Goal: Check status: Check status

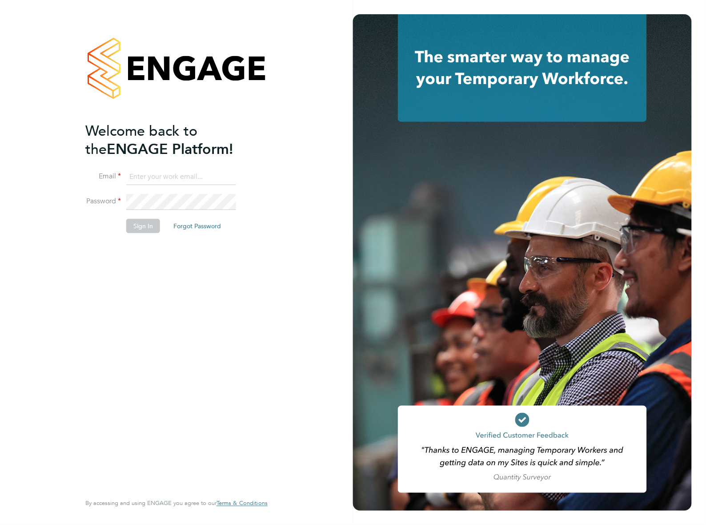
type input "tom.berrill@madigangill.co.uk"
click at [145, 225] on button "Sign In" at bounding box center [143, 226] width 34 height 14
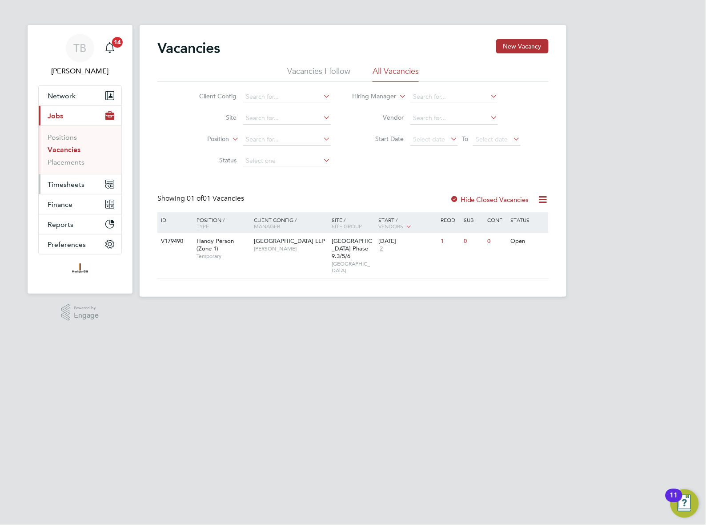
click at [76, 181] on span "Timesheets" at bounding box center [66, 184] width 37 height 8
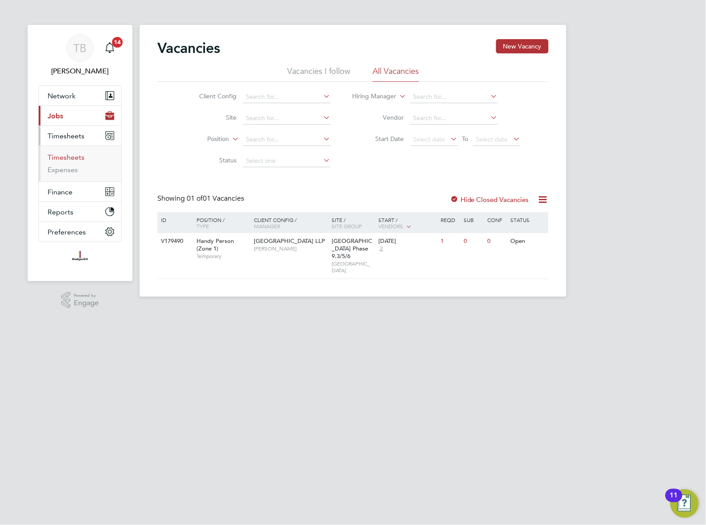
click at [77, 156] on link "Timesheets" at bounding box center [66, 157] width 37 height 8
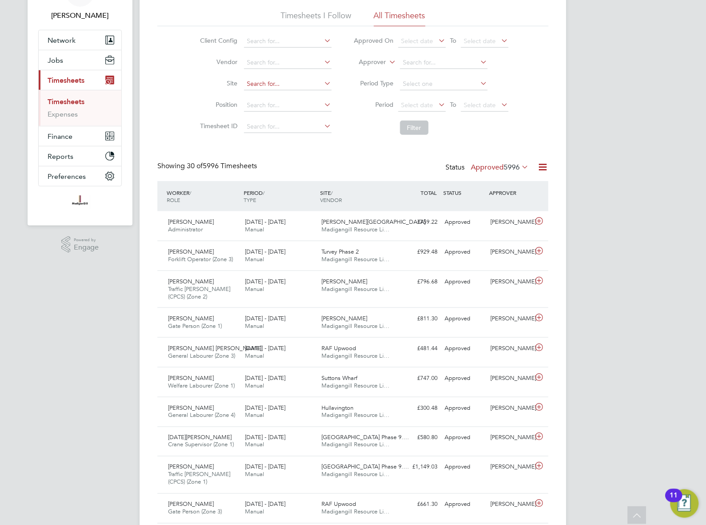
click at [280, 82] on input at bounding box center [288, 84] width 88 height 12
click at [274, 92] on li "RAF Up wood" at bounding box center [287, 96] width 89 height 12
type input "RAF Upwood"
click at [417, 129] on button "Filter" at bounding box center [414, 128] width 28 height 14
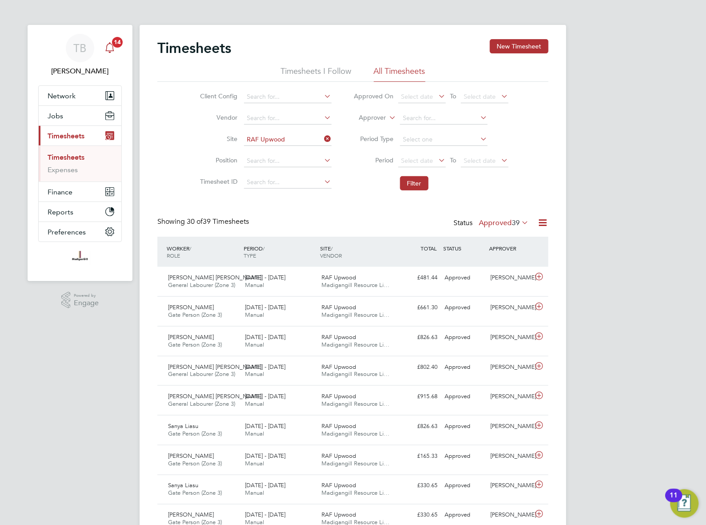
drag, startPoint x: 112, startPoint y: 48, endPoint x: 114, endPoint y: 52, distance: 5.2
click at [112, 48] on icon "Main navigation" at bounding box center [110, 47] width 11 height 11
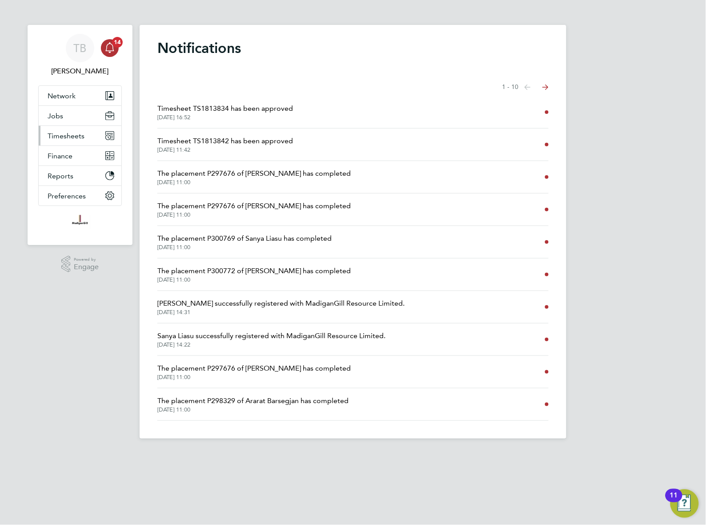
click at [74, 141] on button "Timesheets" at bounding box center [80, 136] width 83 height 20
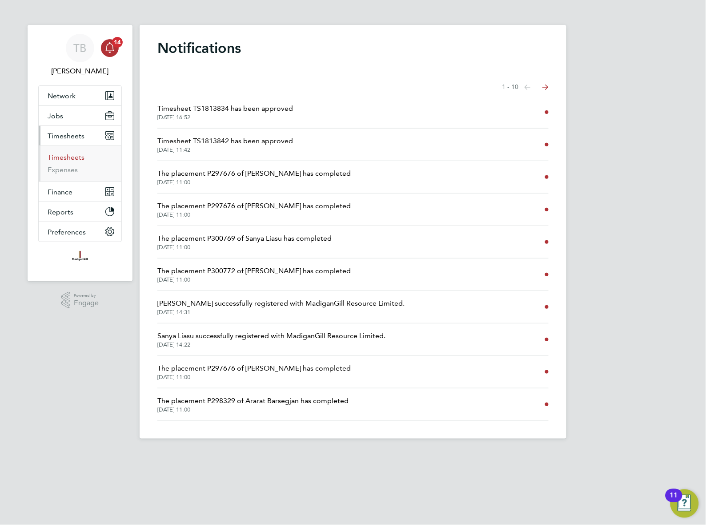
click at [65, 158] on link "Timesheets" at bounding box center [66, 157] width 37 height 8
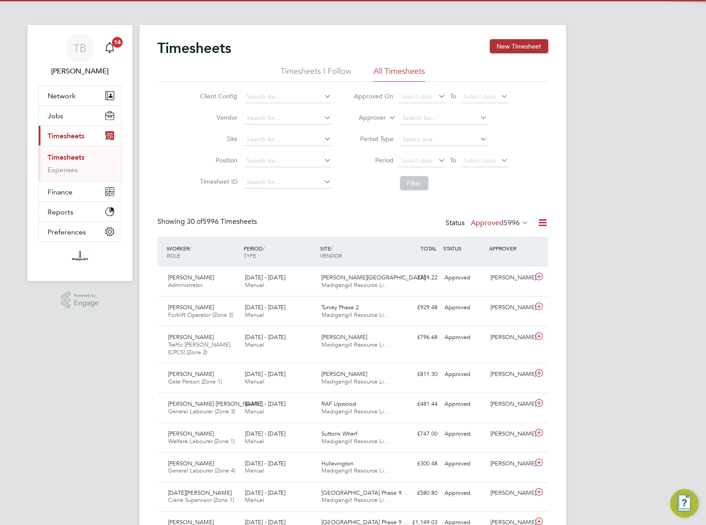
scroll to position [30, 77]
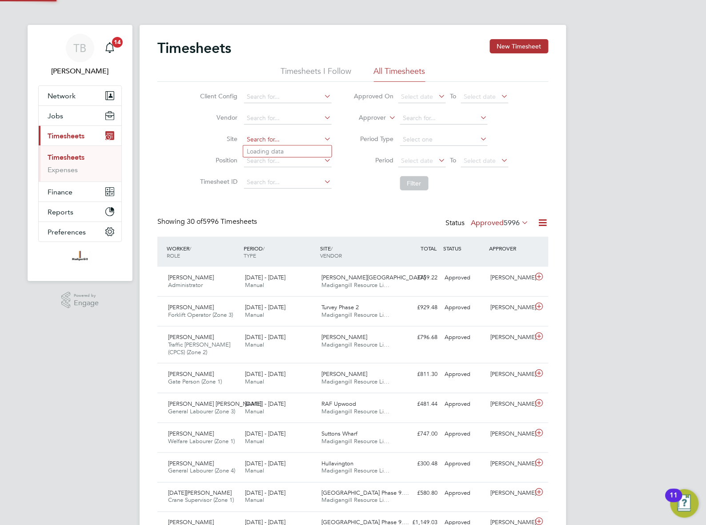
click at [300, 137] on input at bounding box center [288, 139] width 88 height 12
click at [281, 146] on li "RAF Upwoo d" at bounding box center [287, 151] width 89 height 12
type input "RAF Upwood"
click at [417, 181] on button "Filter" at bounding box center [414, 183] width 28 height 14
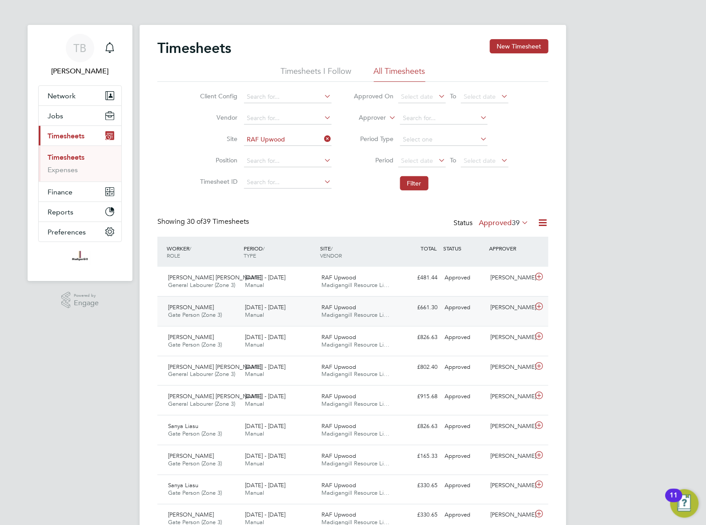
click at [484, 308] on div "Approved" at bounding box center [464, 307] width 46 height 15
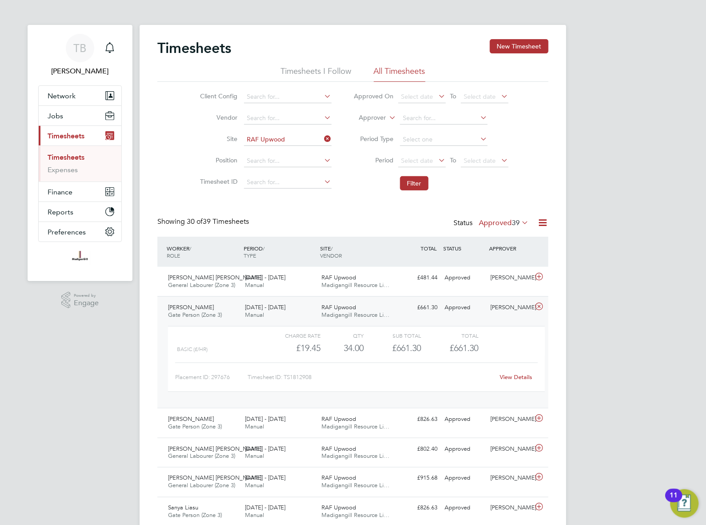
click at [516, 376] on link "View Details" at bounding box center [516, 377] width 32 height 8
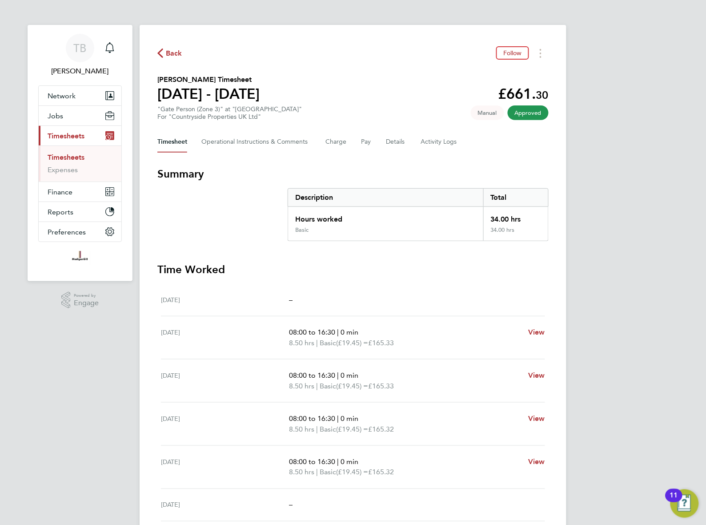
click at [167, 46] on div "Back Follow" at bounding box center [352, 53] width 391 height 14
click at [175, 53] on span "Back" at bounding box center [174, 53] width 16 height 11
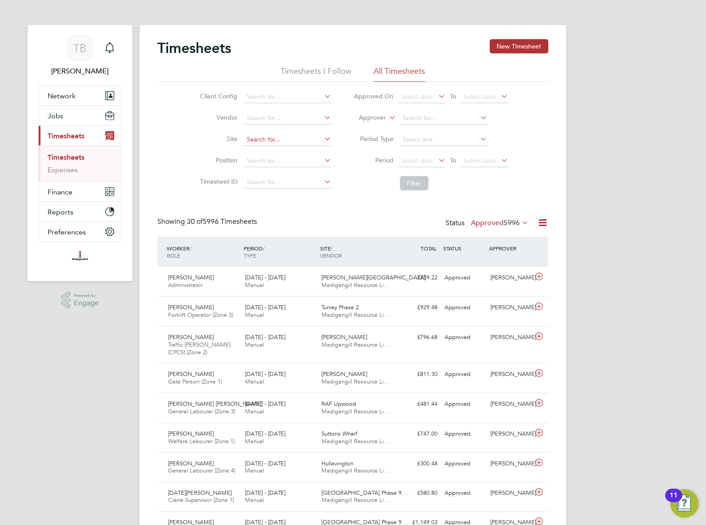
click at [294, 134] on input at bounding box center [288, 139] width 88 height 12
click at [266, 150] on b "Upwood" at bounding box center [273, 152] width 25 height 8
type input "RAF Upwood"
click at [417, 183] on button "Filter" at bounding box center [414, 183] width 28 height 14
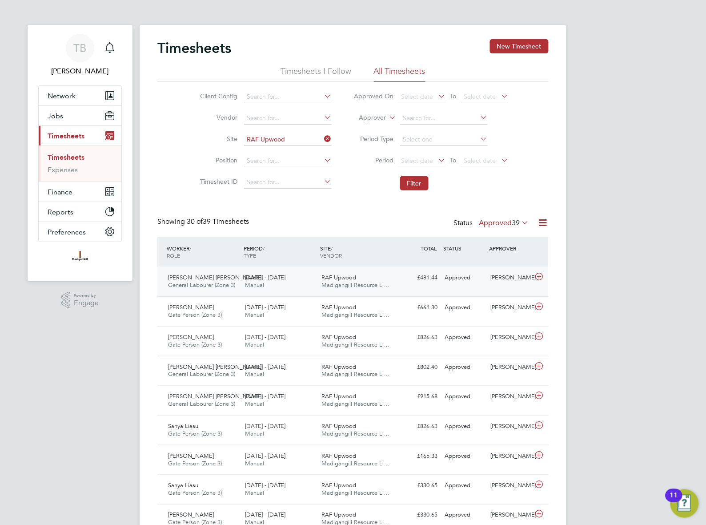
click at [194, 278] on span "[PERSON_NAME] [PERSON_NAME]" at bounding box center [214, 278] width 93 height 8
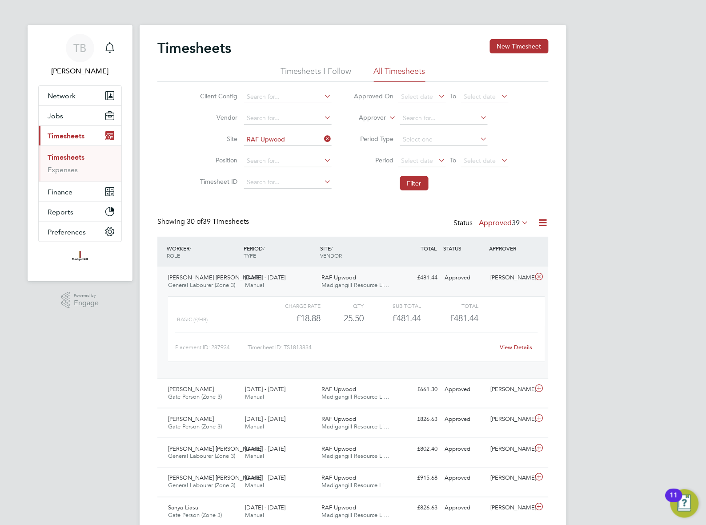
click at [510, 344] on link "View Details" at bounding box center [516, 347] width 32 height 8
